Goal: Task Accomplishment & Management: Complete application form

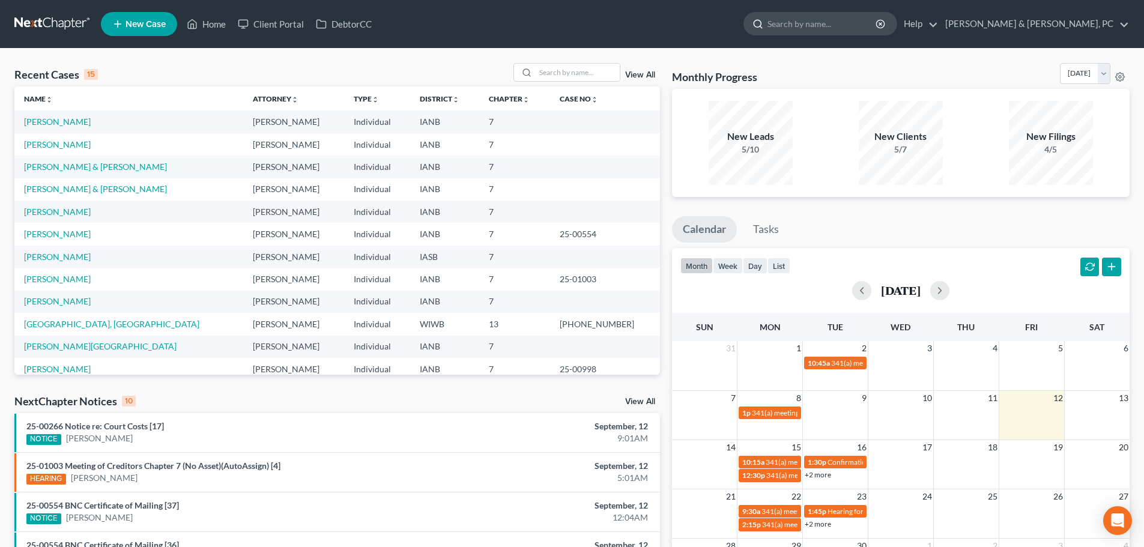
click at [877, 28] on input "search" at bounding box center [823, 24] width 110 height 22
click at [135, 15] on link "New Case" at bounding box center [139, 24] width 76 height 24
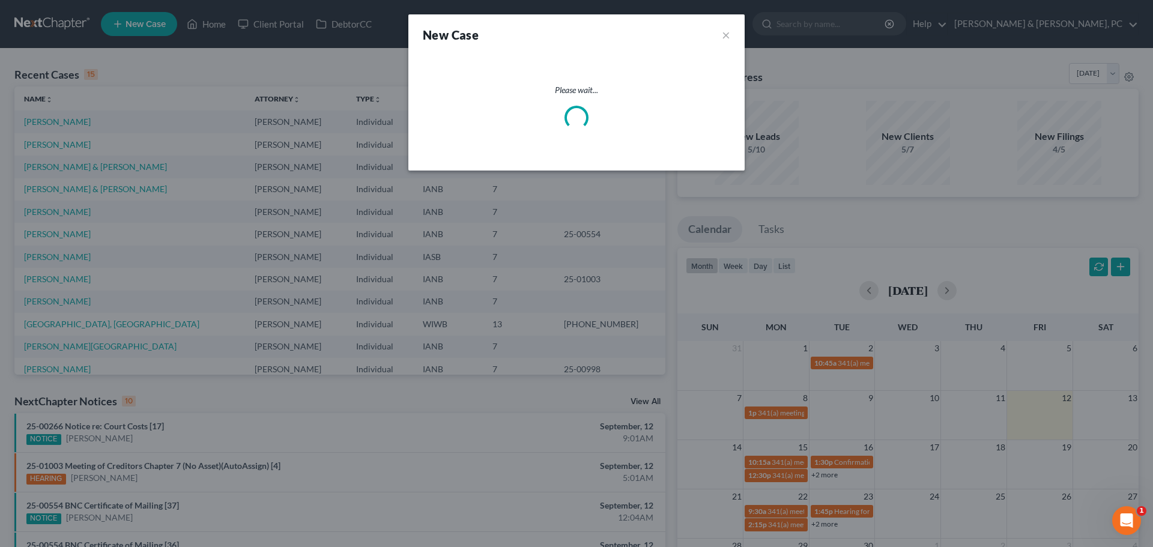
select select "29"
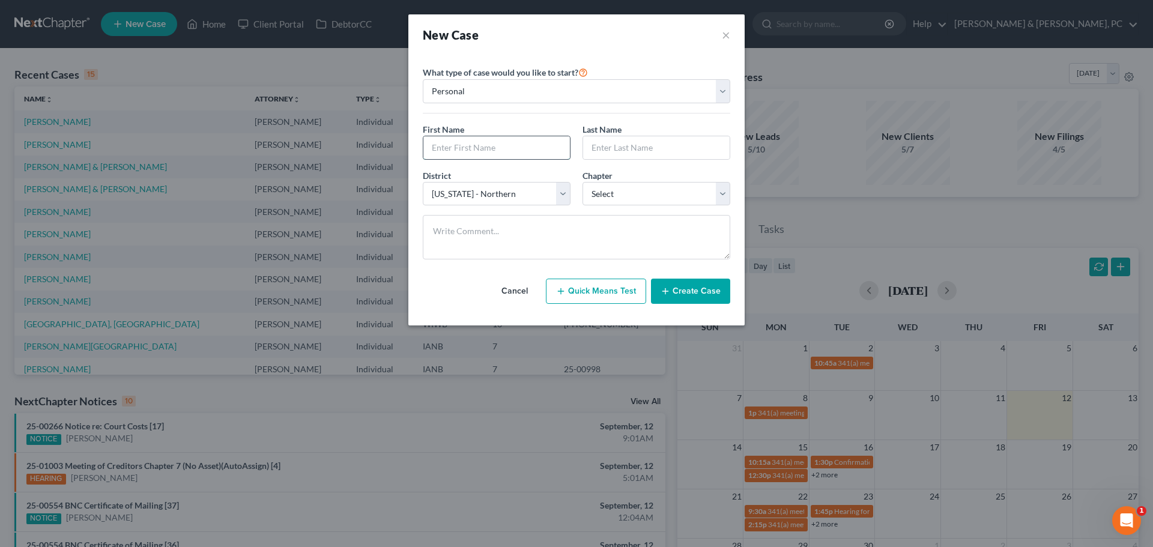
click at [482, 142] on input "text" at bounding box center [496, 147] width 147 height 23
type input "[PERSON_NAME]"
click at [664, 190] on select "Select 7 11 12 13" at bounding box center [657, 194] width 148 height 24
select select "0"
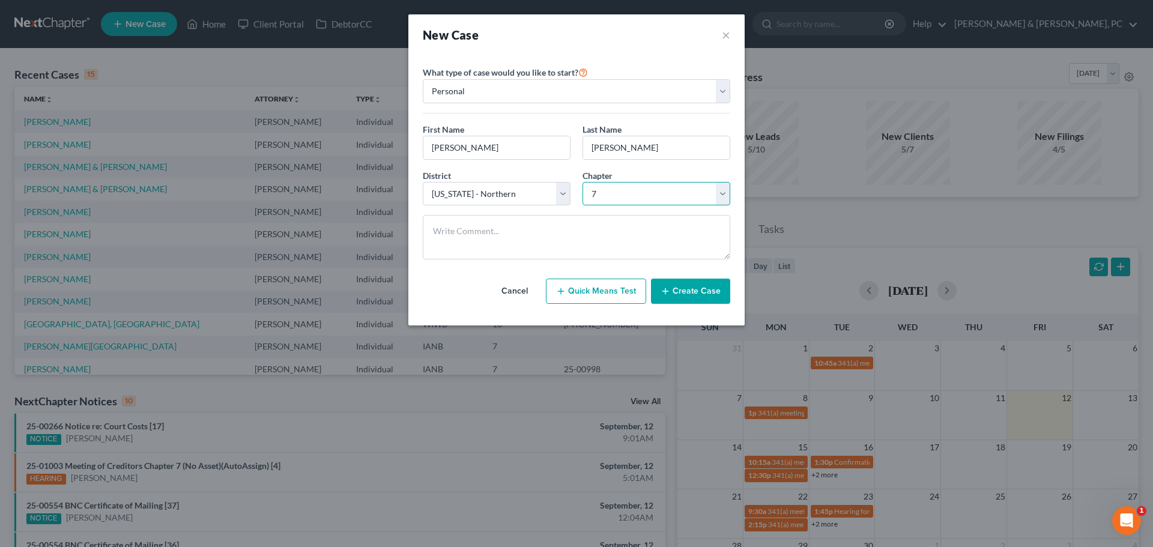
click at [583, 182] on select "Select 7 11 12 13" at bounding box center [657, 194] width 148 height 24
click at [677, 292] on button "Create Case" at bounding box center [690, 291] width 79 height 25
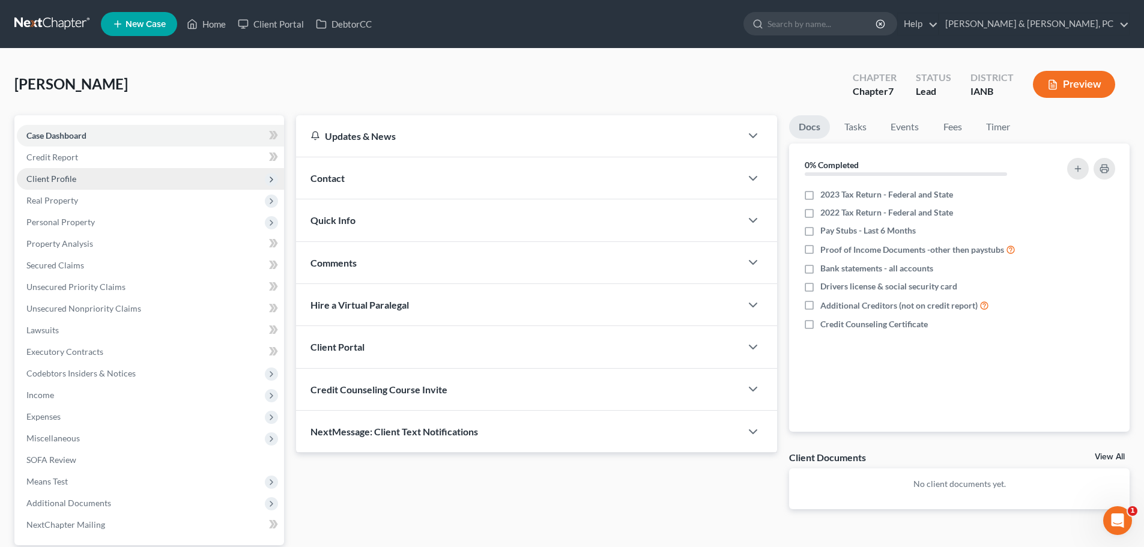
click at [153, 169] on span "Client Profile" at bounding box center [150, 179] width 267 height 22
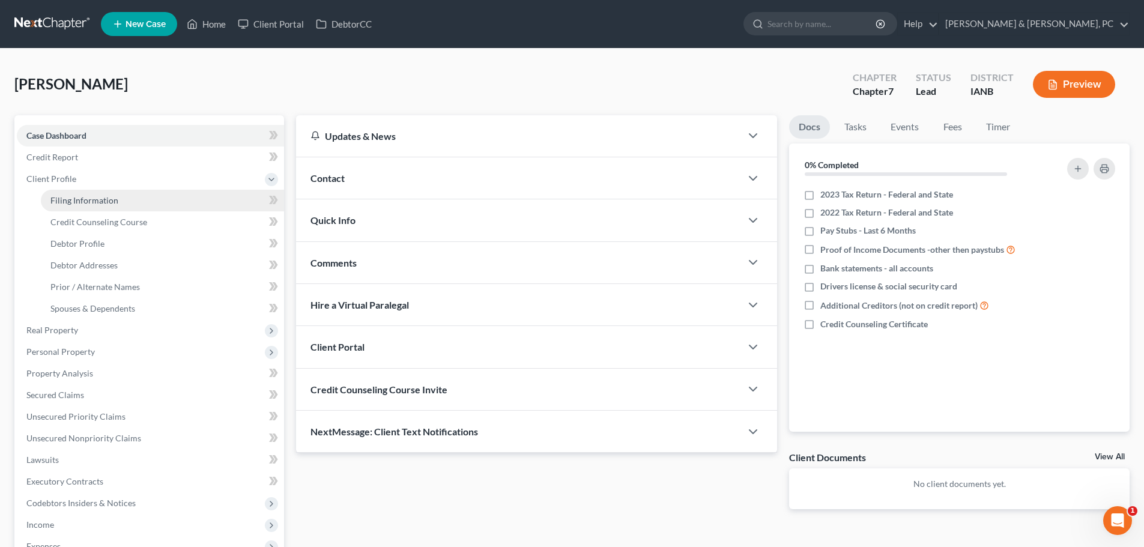
click at [68, 199] on span "Filing Information" at bounding box center [84, 200] width 68 height 10
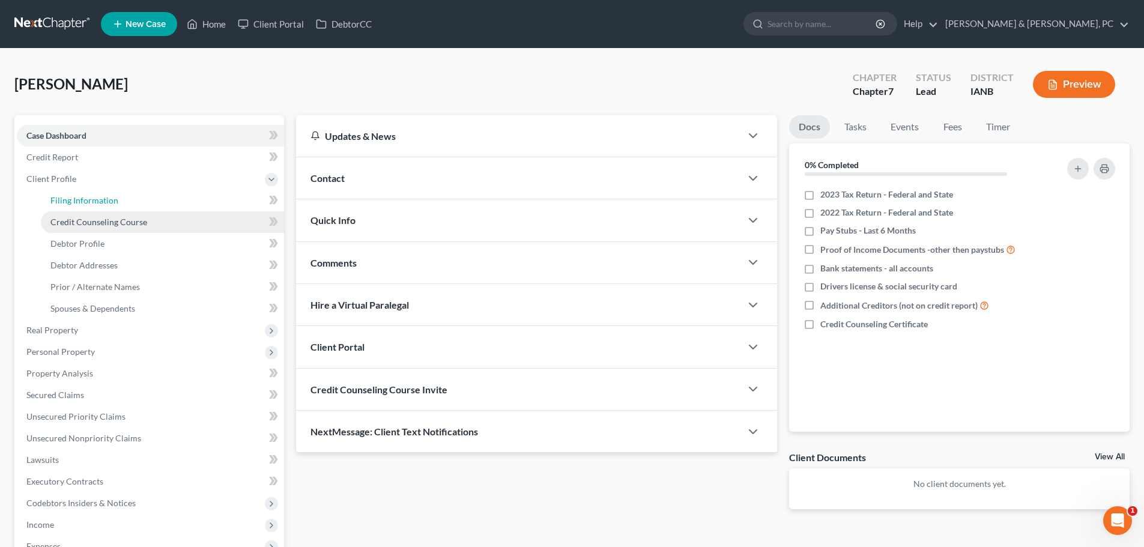
select select "1"
select select "0"
select select "29"
select select "16"
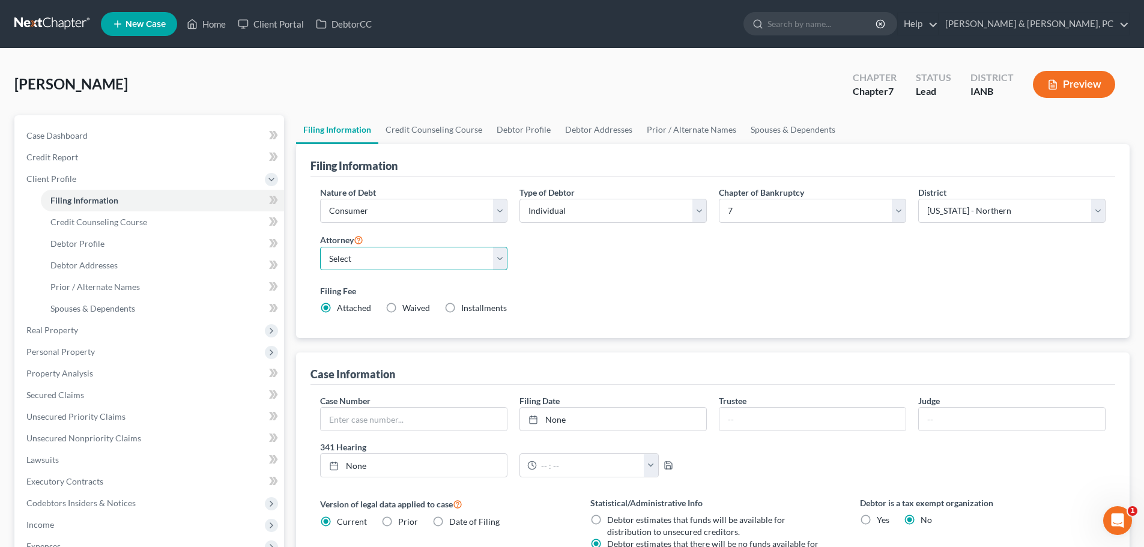
drag, startPoint x: 375, startPoint y: 261, endPoint x: 372, endPoint y: 270, distance: 9.3
click at [375, 261] on select "Select [PERSON_NAME] - IASB [PERSON_NAME] - ILNB" at bounding box center [413, 259] width 187 height 24
select select "0"
click at [320, 247] on select "Select [PERSON_NAME] - IASB [PERSON_NAME] - ILNB" at bounding box center [413, 259] width 187 height 24
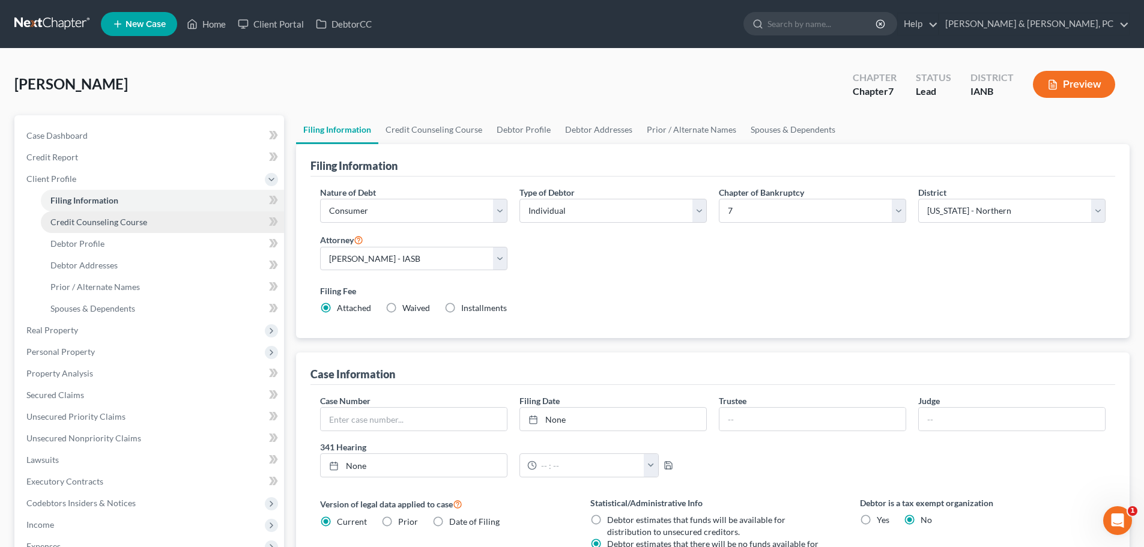
click at [132, 221] on span "Credit Counseling Course" at bounding box center [98, 222] width 97 height 10
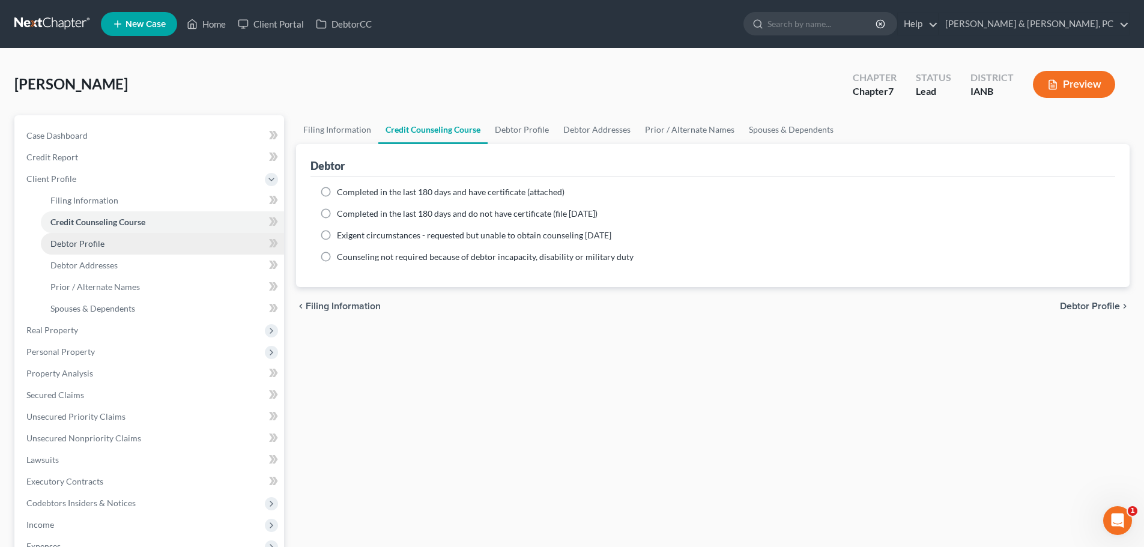
click at [137, 245] on link "Debtor Profile" at bounding box center [162, 244] width 243 height 22
select select "0"
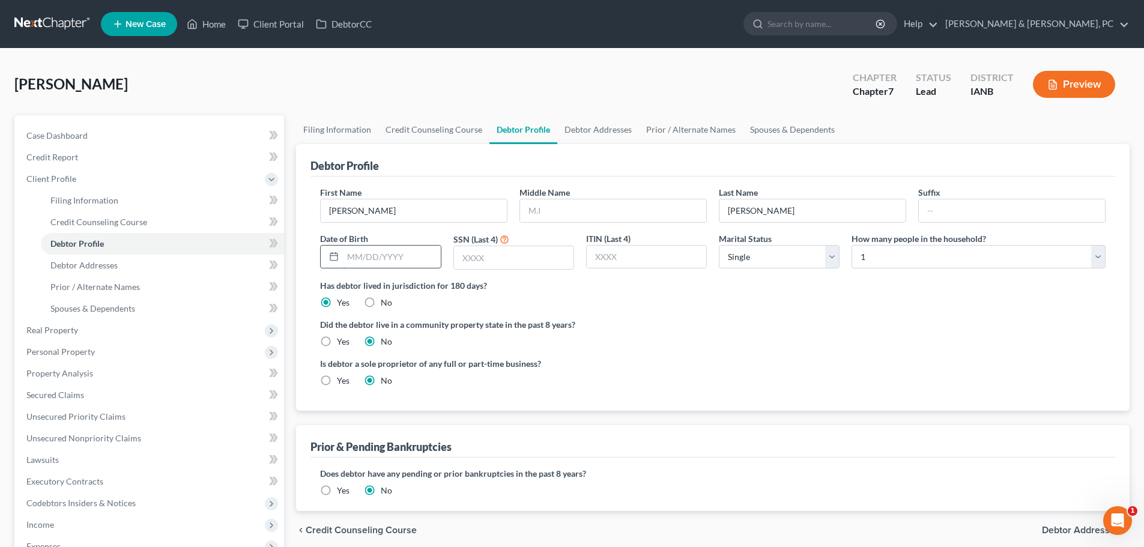
click at [392, 266] on input "text" at bounding box center [391, 257] width 97 height 23
click at [368, 242] on label "Date of Birth" at bounding box center [344, 238] width 48 height 13
click at [369, 251] on input "text" at bounding box center [391, 257] width 97 height 23
type input "[DATE]"
type input "1680"
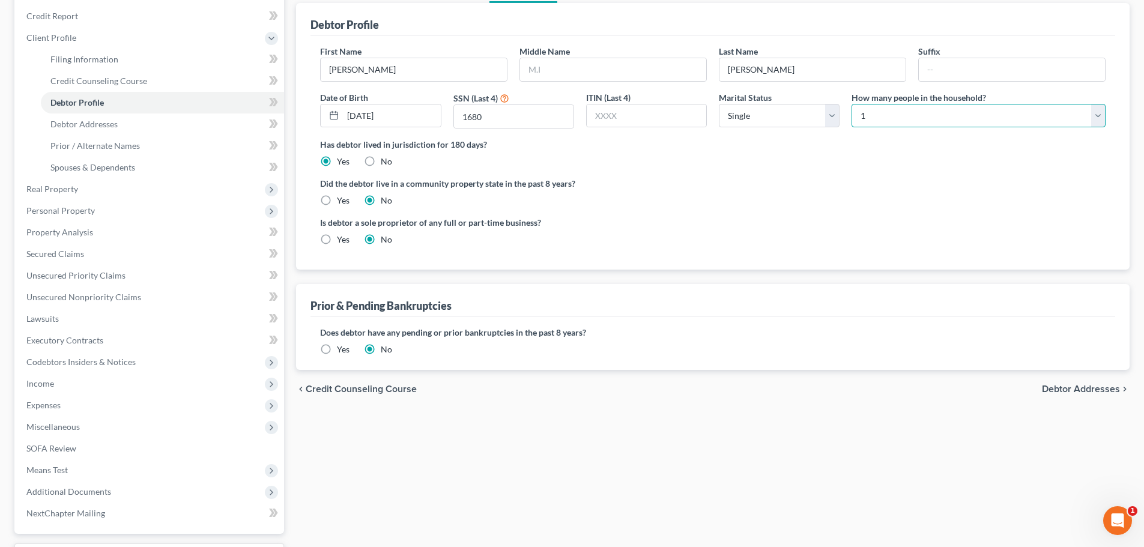
scroll to position [120, 0]
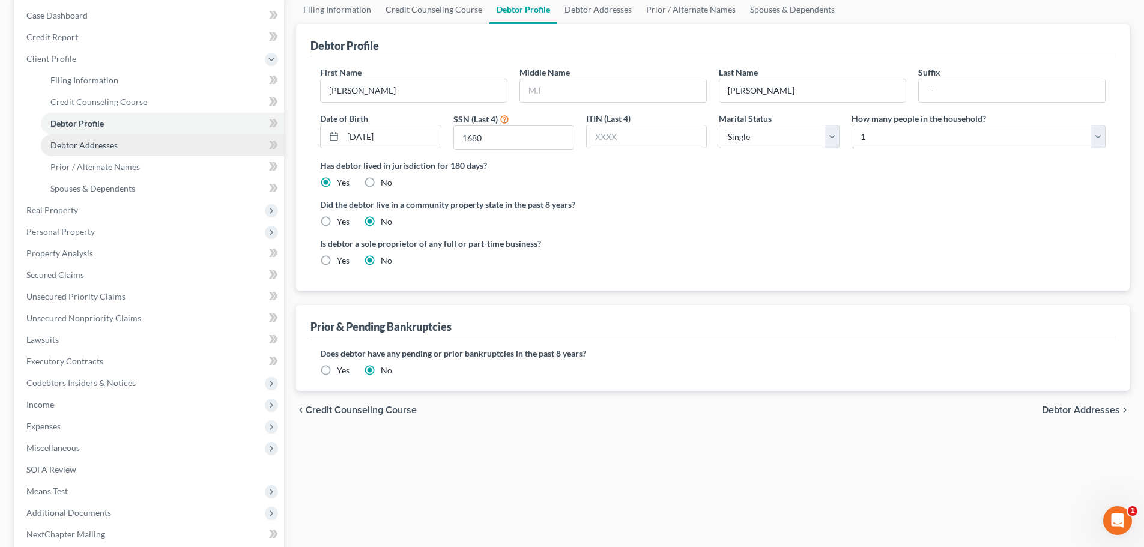
click at [119, 148] on link "Debtor Addresses" at bounding box center [162, 146] width 243 height 22
select select "0"
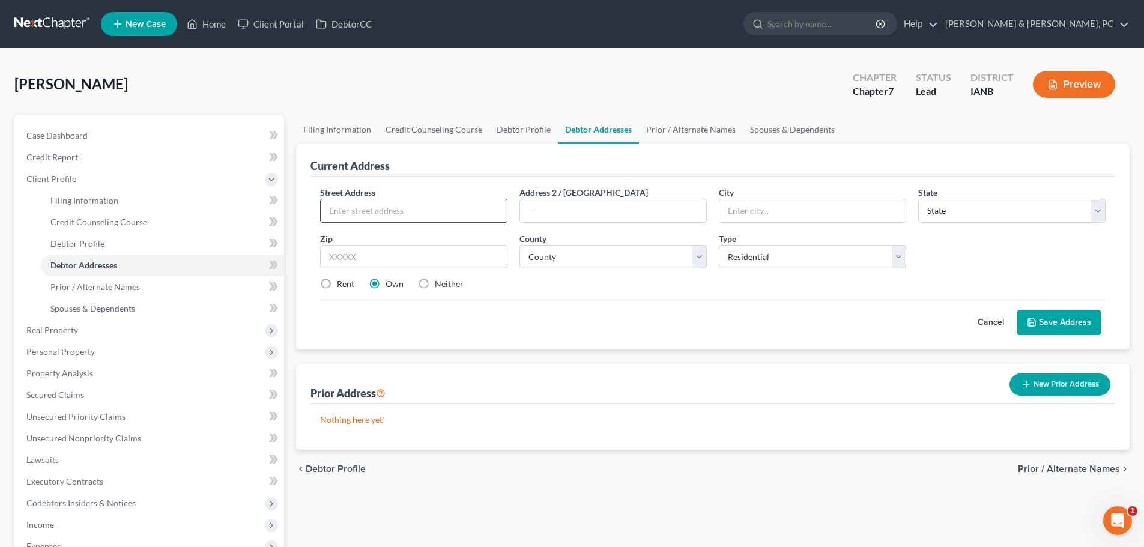
click at [474, 207] on input "text" at bounding box center [414, 210] width 186 height 23
click at [452, 205] on input "text" at bounding box center [414, 210] width 186 height 23
type input "[STREET_ADDRESS][PERSON_NAME]"
type input "D"
click at [426, 214] on input "[STREET_ADDRESS][PERSON_NAME]" at bounding box center [414, 210] width 186 height 23
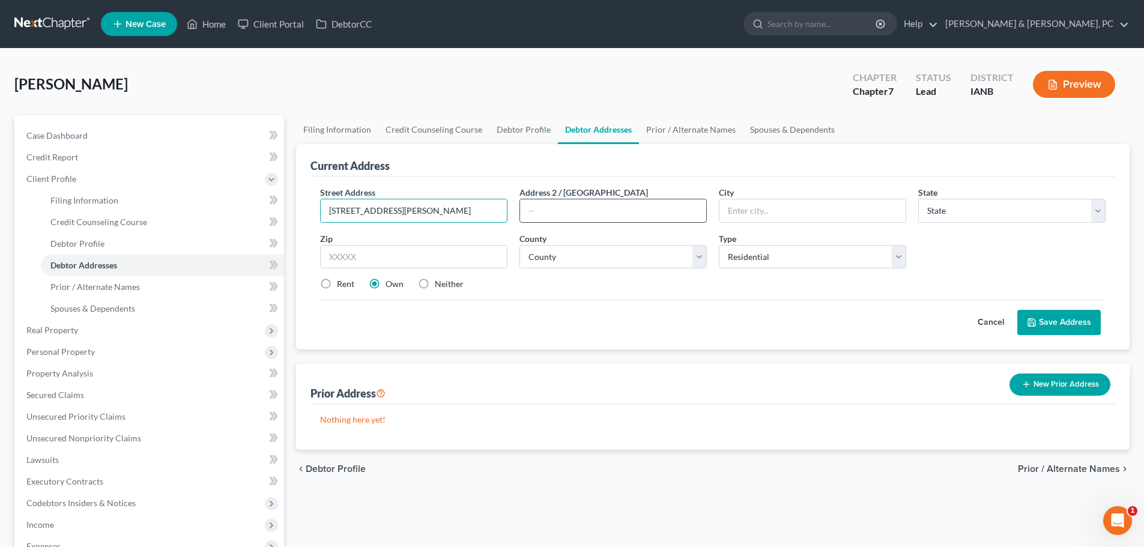
click at [573, 218] on input "text" at bounding box center [613, 210] width 186 height 23
click at [456, 207] on input "[STREET_ADDRESS][PERSON_NAME]" at bounding box center [414, 210] width 186 height 23
type input "[STREET_ADDRESS][PERSON_NAME]"
type input "Dubuque"
click at [961, 206] on select "State [US_STATE] AK AR AZ CA CO CT DE DC [GEOGRAPHIC_DATA] [GEOGRAPHIC_DATA] GU…" at bounding box center [1011, 211] width 187 height 24
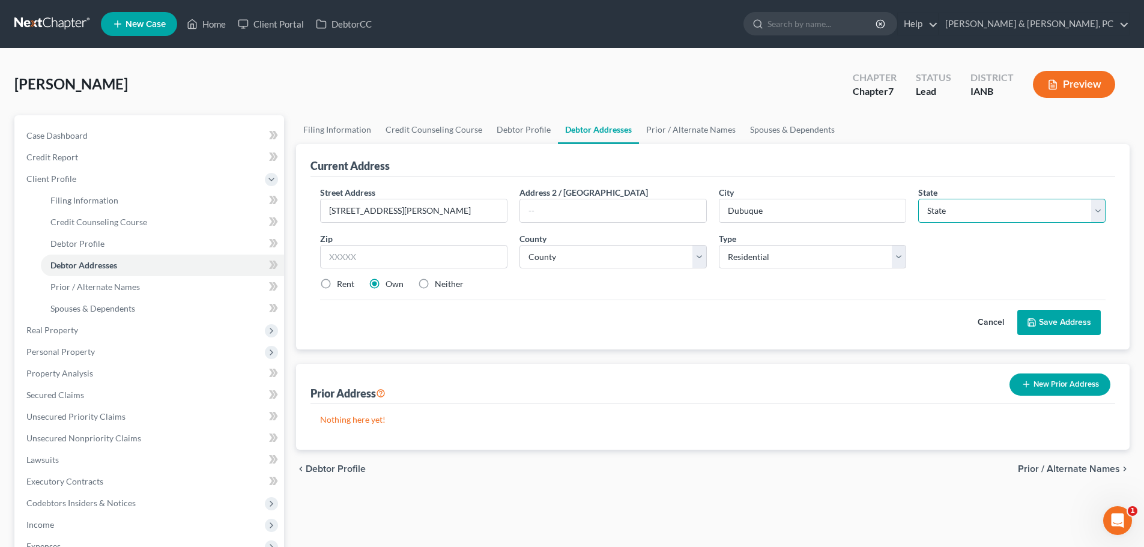
select select "16"
click at [918, 199] on select "State [US_STATE] AK AR AZ CA CO CT DE DC [GEOGRAPHIC_DATA] [GEOGRAPHIC_DATA] GU…" at bounding box center [1011, 211] width 187 height 24
click at [428, 264] on input "text" at bounding box center [413, 257] width 187 height 24
type input "52001"
click at [550, 256] on select "County [GEOGRAPHIC_DATA] [GEOGRAPHIC_DATA] [GEOGRAPHIC_DATA] [GEOGRAPHIC_DATA] …" at bounding box center [613, 257] width 187 height 24
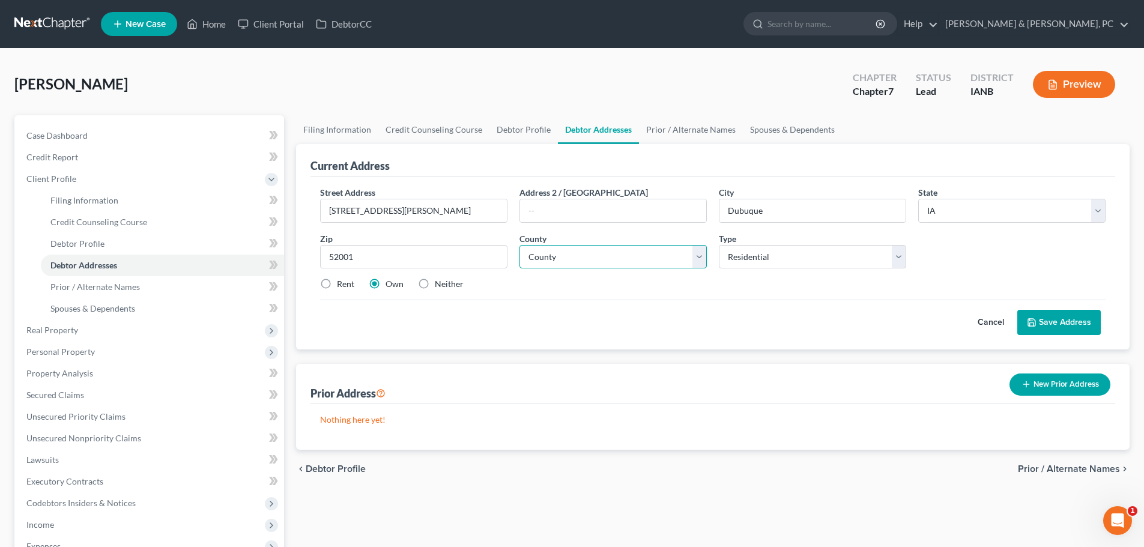
select select "30"
click at [520, 245] on select "County [GEOGRAPHIC_DATA] [GEOGRAPHIC_DATA] [GEOGRAPHIC_DATA] [GEOGRAPHIC_DATA] …" at bounding box center [613, 257] width 187 height 24
click at [1058, 318] on button "Save Address" at bounding box center [1058, 322] width 83 height 25
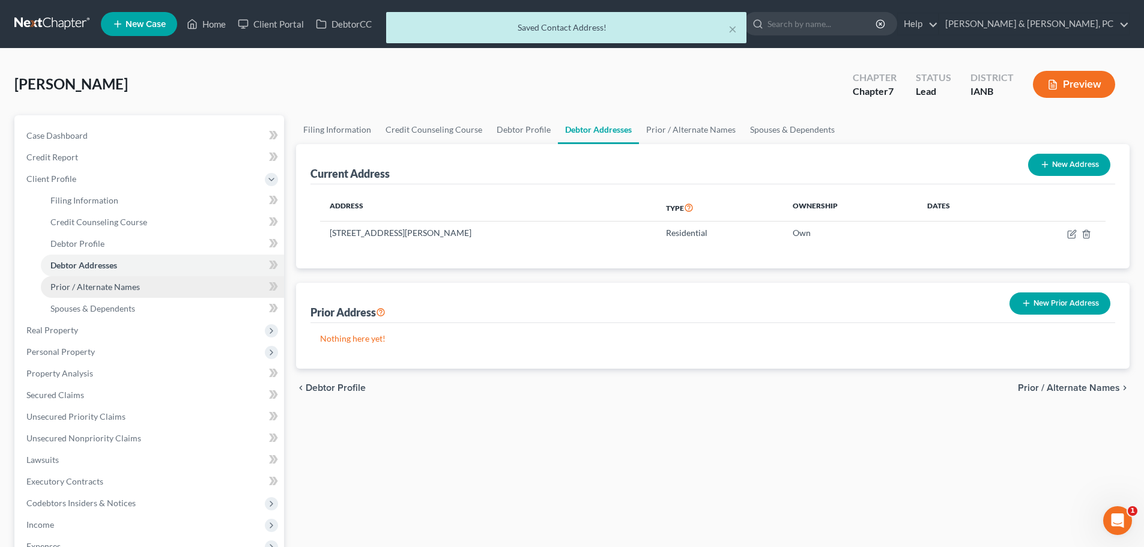
click at [133, 285] on span "Prior / Alternate Names" at bounding box center [94, 287] width 89 height 10
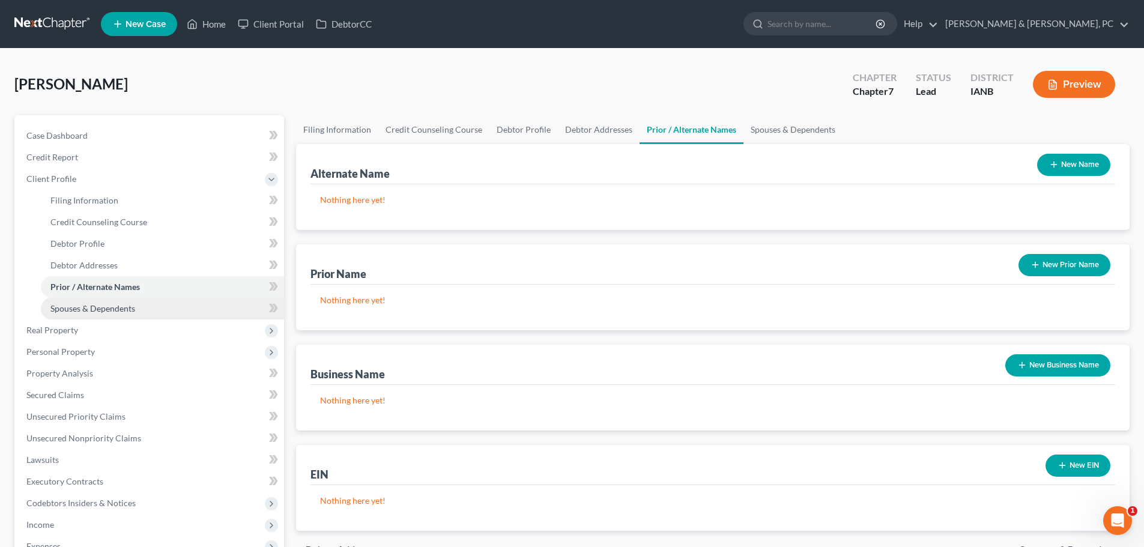
click at [127, 306] on span "Spouses & Dependents" at bounding box center [92, 308] width 85 height 10
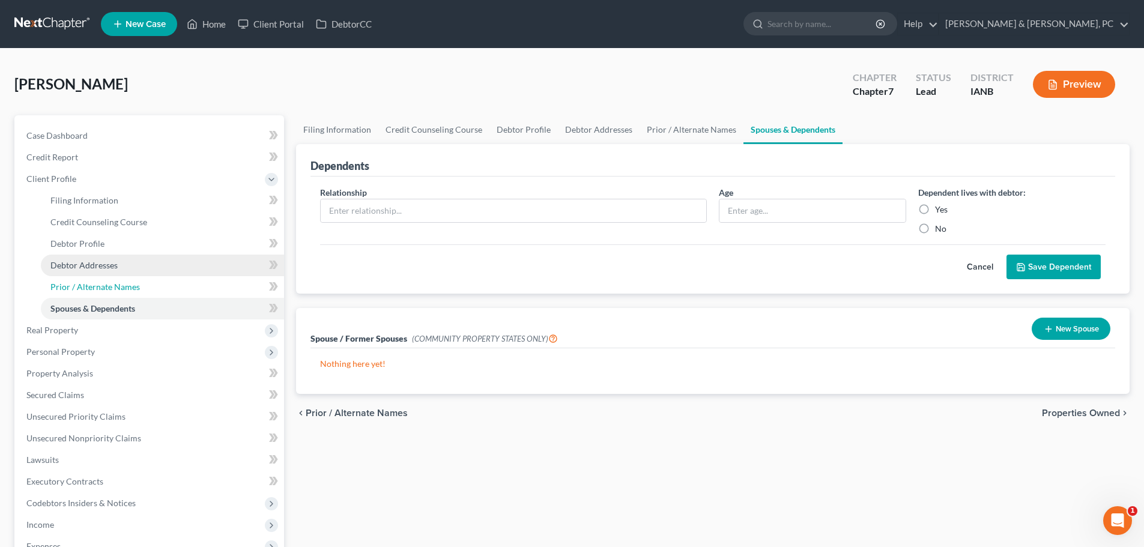
click at [127, 280] on link "Prior / Alternate Names" at bounding box center [162, 287] width 243 height 22
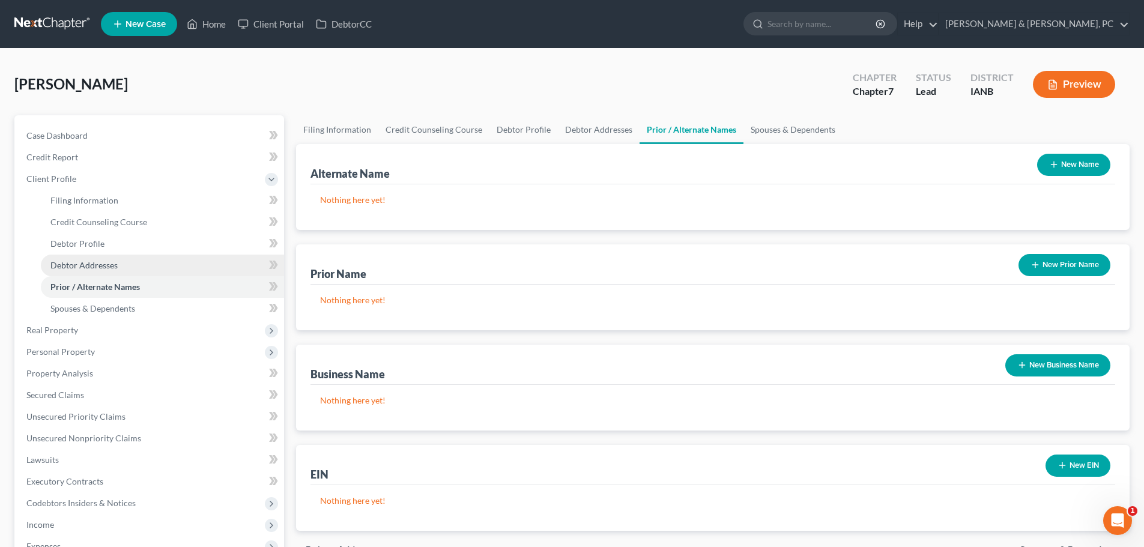
click at [124, 265] on link "Debtor Addresses" at bounding box center [162, 266] width 243 height 22
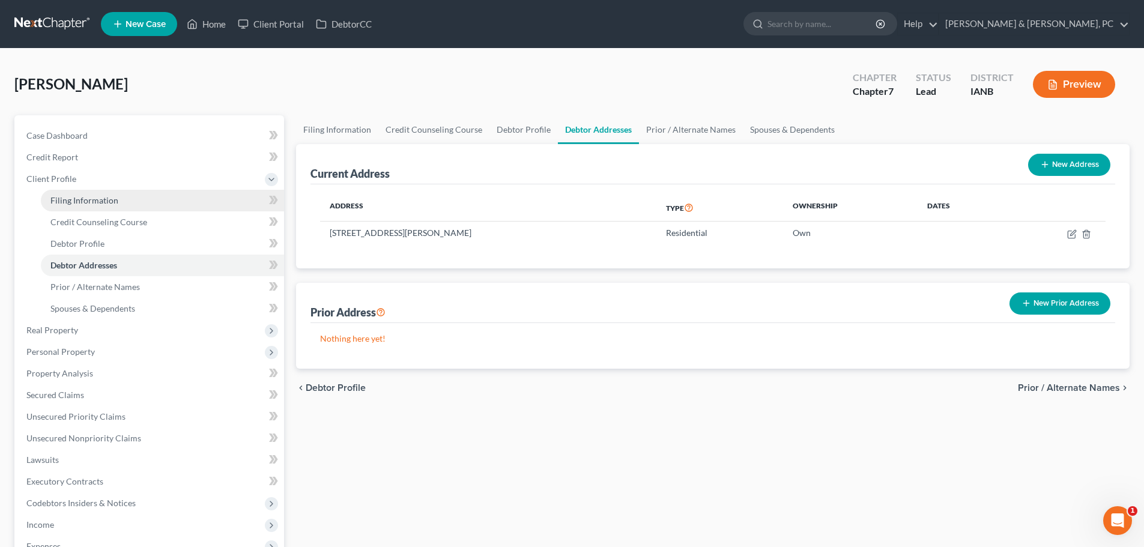
click at [102, 205] on span "Filing Information" at bounding box center [84, 200] width 68 height 10
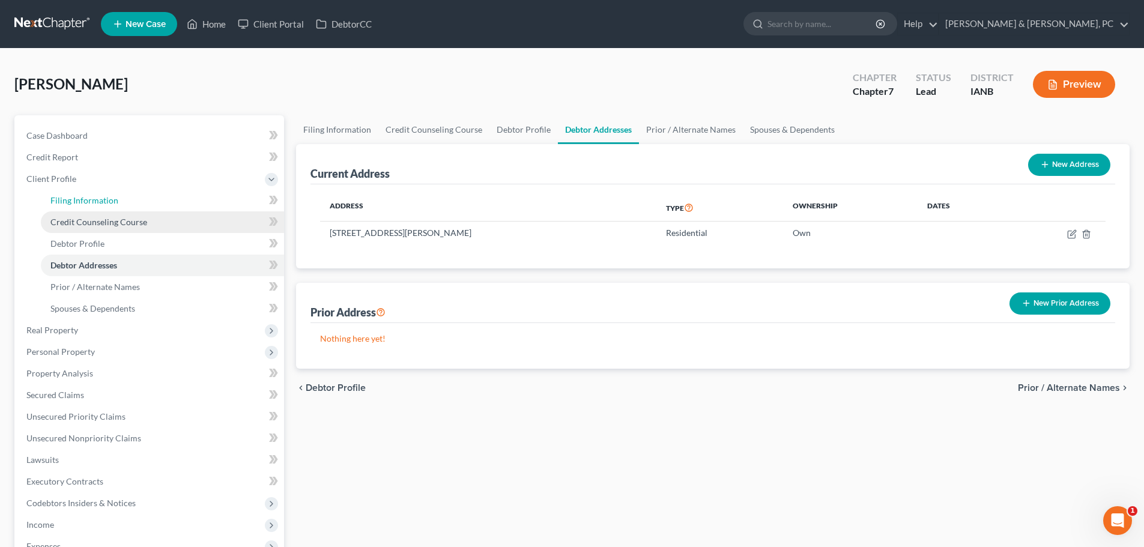
select select "1"
select select "0"
select select "29"
select select "0"
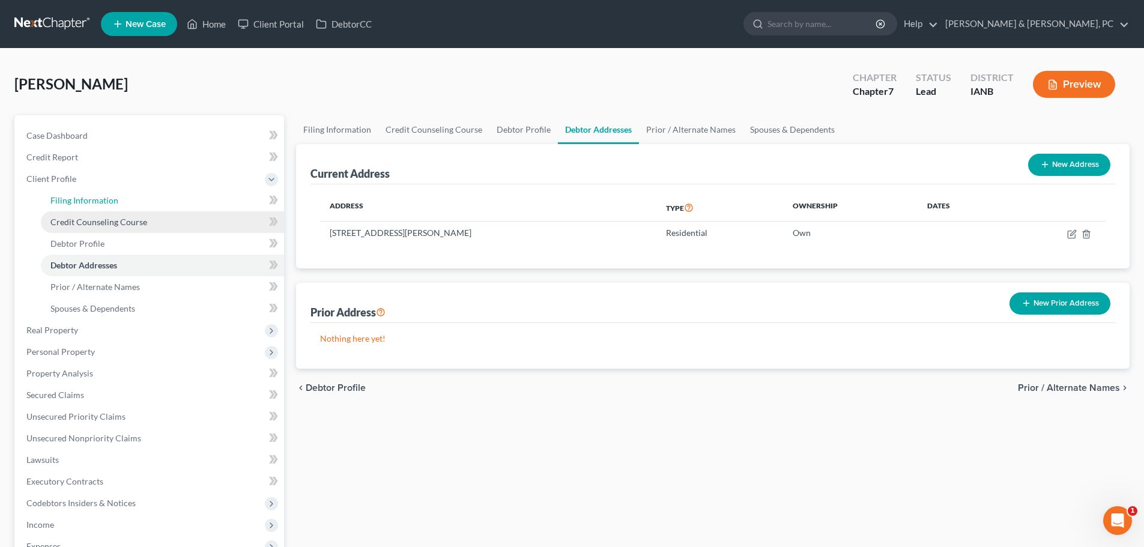
select select "16"
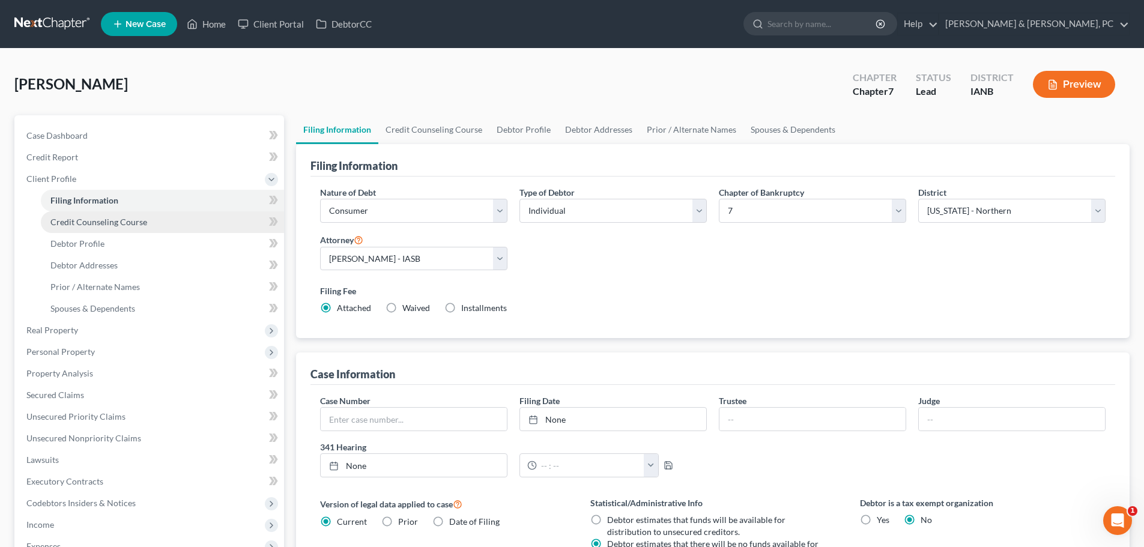
click at [123, 229] on link "Credit Counseling Course" at bounding box center [162, 222] width 243 height 22
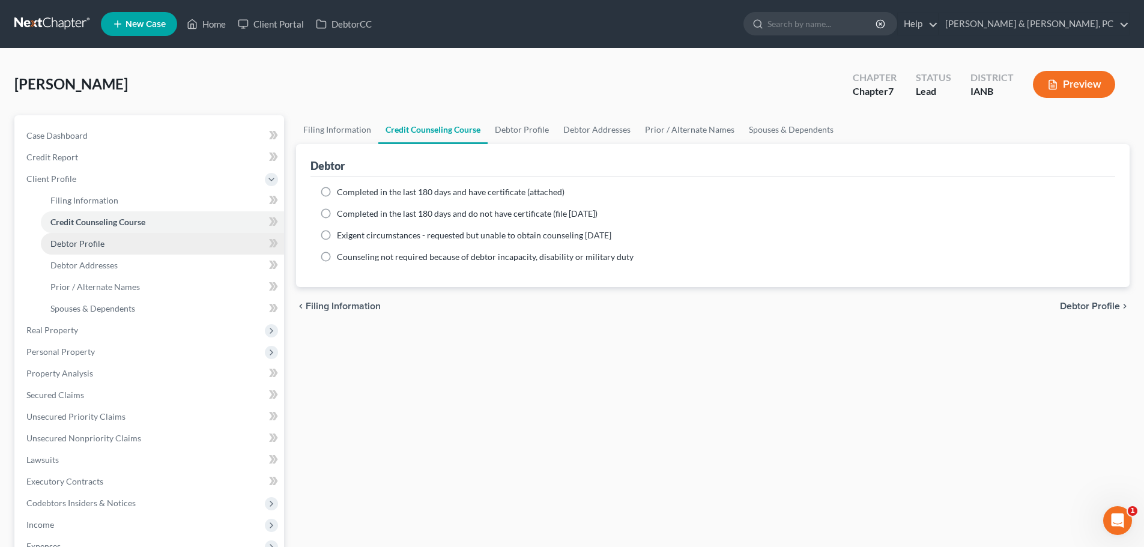
click at [120, 243] on link "Debtor Profile" at bounding box center [162, 244] width 243 height 22
select select "0"
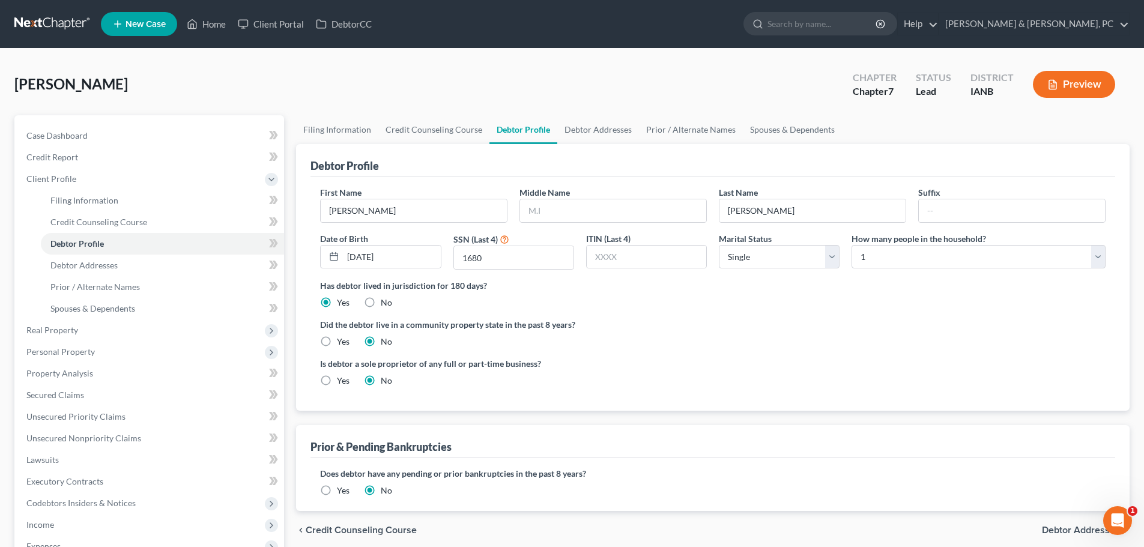
drag, startPoint x: 1088, startPoint y: 81, endPoint x: 979, endPoint y: 390, distance: 327.9
click at [979, 390] on div "[PERSON_NAME] Upgraded Chapter Chapter 7 Status Lead District IANB Preview Peti…" at bounding box center [571, 408] width 1115 height 691
click at [44, 163] on link "Credit Report" at bounding box center [150, 158] width 267 height 22
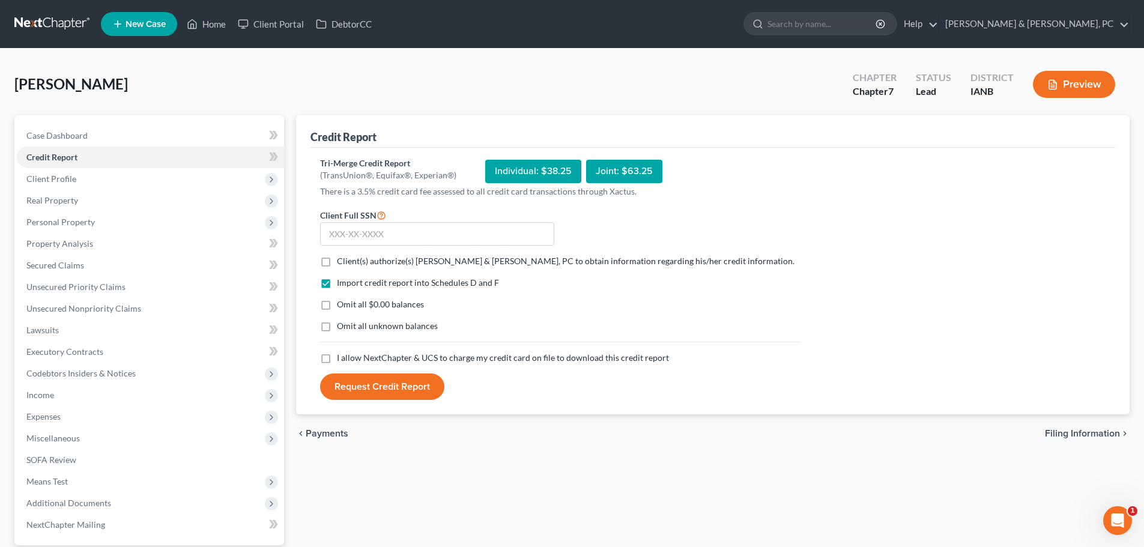
click at [388, 261] on span "Client(s) authorize(s) [PERSON_NAME] & [PERSON_NAME], PC to obtain information …" at bounding box center [566, 261] width 458 height 10
click at [350, 261] on input "Client(s) authorize(s) [PERSON_NAME] & [PERSON_NAME], PC to obtain information …" at bounding box center [346, 259] width 8 height 8
checkbox input "true"
click at [364, 300] on span "Omit all $0.00 balances" at bounding box center [380, 304] width 87 height 10
click at [350, 330] on span "Omit all unknown balances" at bounding box center [387, 326] width 101 height 10
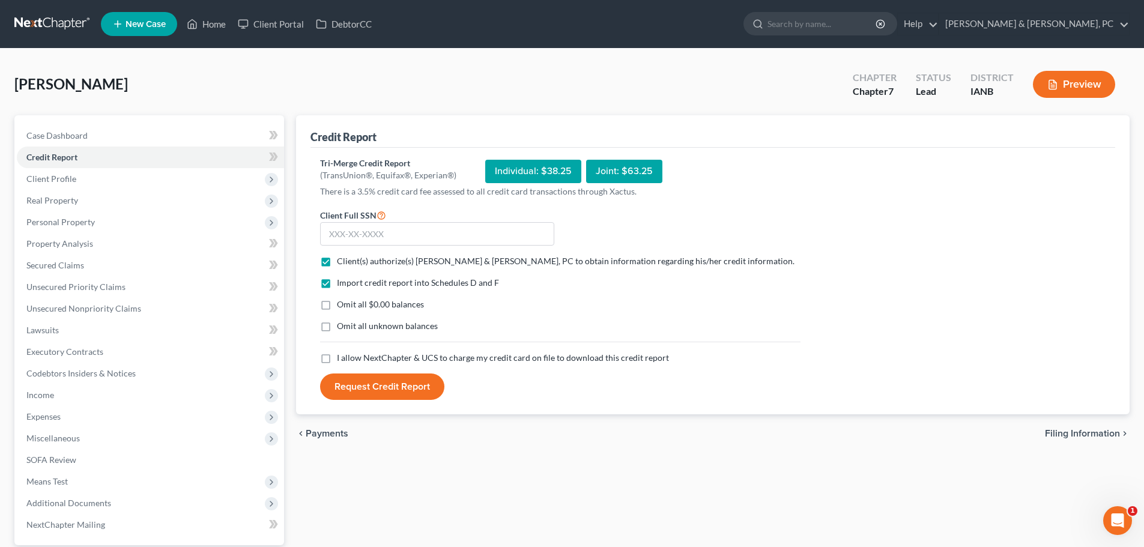
click at [350, 328] on input "Omit all unknown balances" at bounding box center [346, 324] width 8 height 8
checkbox input "true"
click at [339, 306] on span "Omit all $0.00 balances" at bounding box center [380, 304] width 87 height 10
click at [342, 306] on input "Omit all $0.00 balances" at bounding box center [346, 302] width 8 height 8
checkbox input "true"
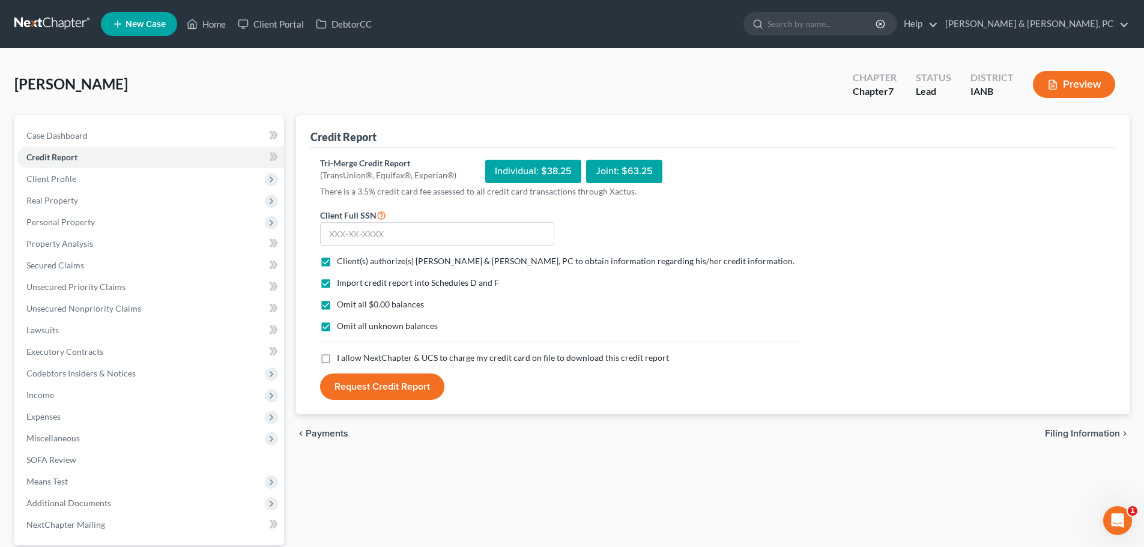
click at [349, 357] on span "I allow NextChapter & UCS to charge my credit card on file to download this cre…" at bounding box center [503, 358] width 332 height 10
click at [349, 357] on input "I allow NextChapter & UCS to charge my credit card on file to download this cre…" at bounding box center [346, 356] width 8 height 8
checkbox input "true"
click at [354, 223] on input "text" at bounding box center [437, 234] width 234 height 24
paste input "483-23-1680"
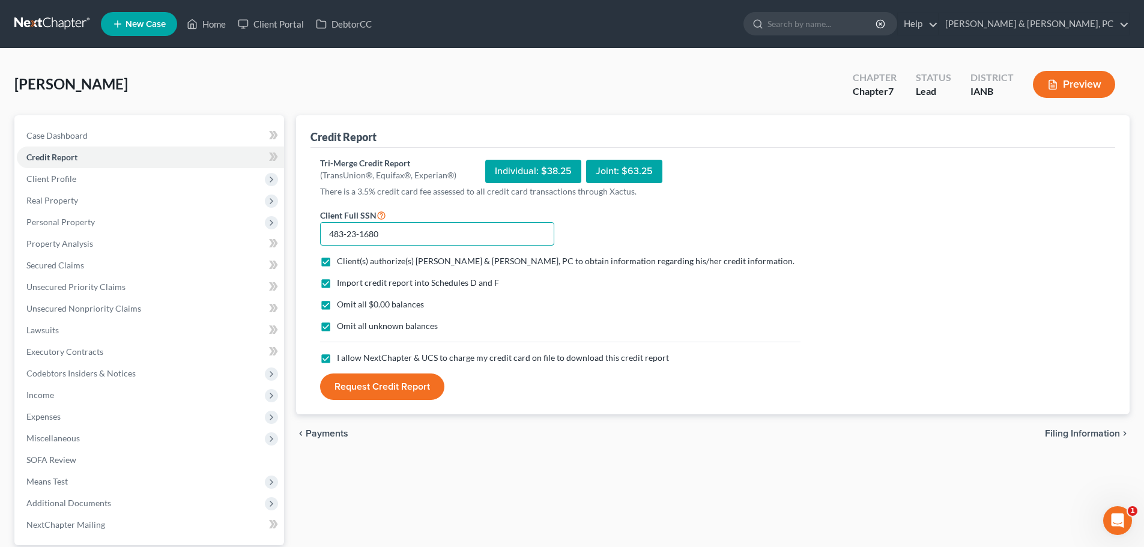
type input "483-23-1680"
click at [389, 382] on button "Request Credit Report" at bounding box center [382, 387] width 124 height 26
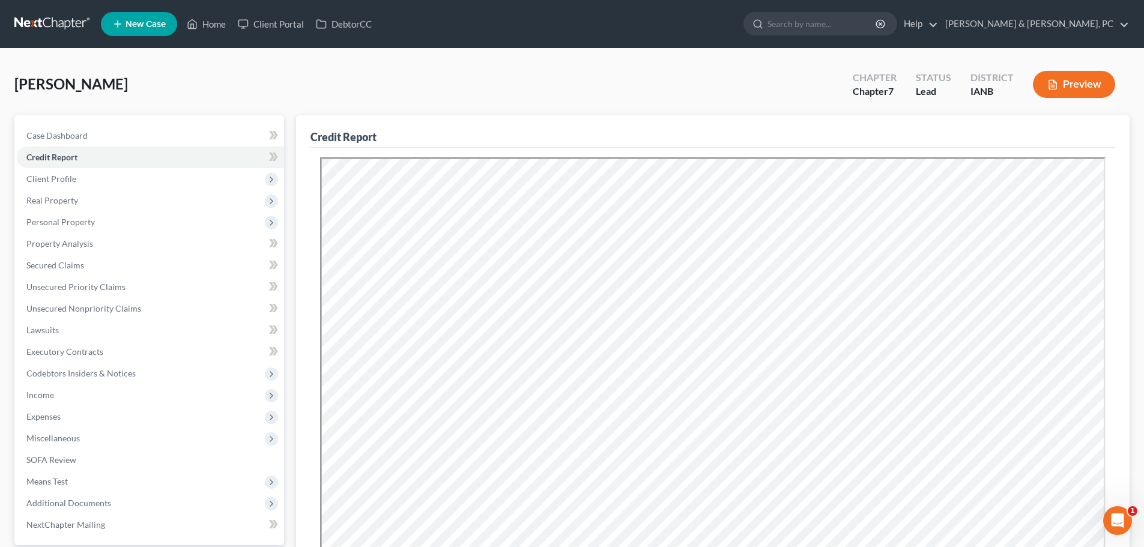
click at [655, 87] on div "[PERSON_NAME] Upgraded Chapter Chapter 7 Status Lead District IANB Preview" at bounding box center [571, 89] width 1115 height 52
